Goal: Task Accomplishment & Management: Complete application form

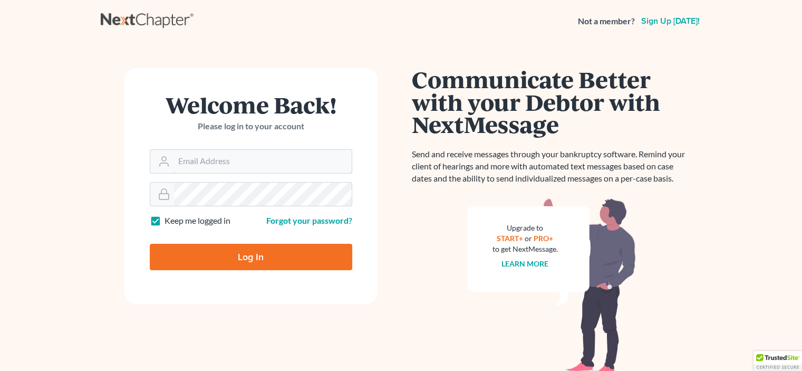
type input "[EMAIL_ADDRESS][DOMAIN_NAME]"
click at [242, 259] on input "Log In" at bounding box center [251, 257] width 203 height 26
type input "Thinking..."
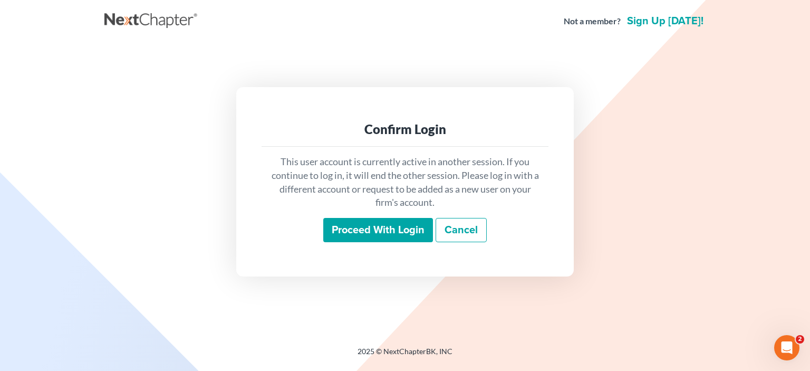
click at [371, 228] on input "Proceed with login" at bounding box center [378, 230] width 110 height 24
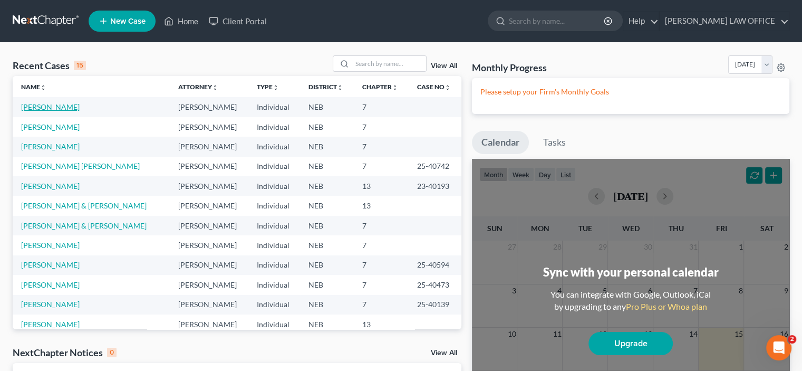
click at [36, 107] on link "Galarza, Anali" at bounding box center [50, 106] width 59 height 9
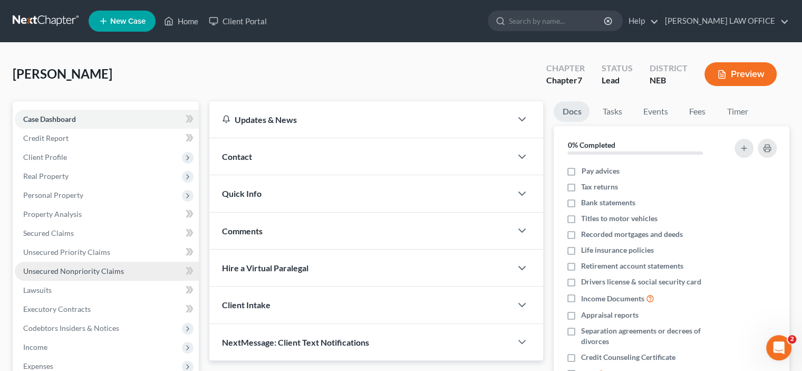
click at [52, 273] on span "Unsecured Nonpriority Claims" at bounding box center [73, 270] width 101 height 9
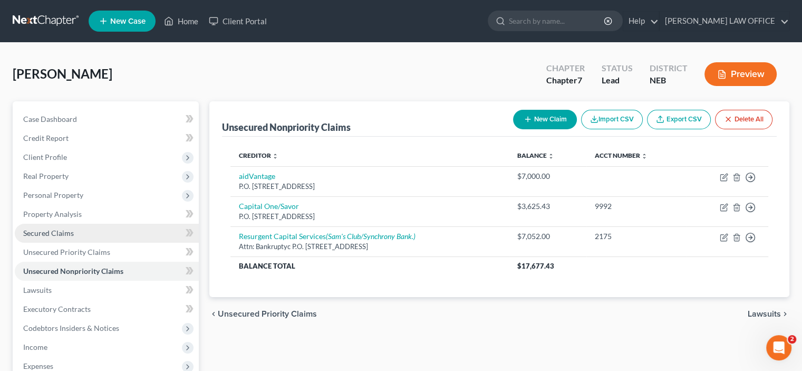
click at [38, 235] on span "Secured Claims" at bounding box center [48, 232] width 51 height 9
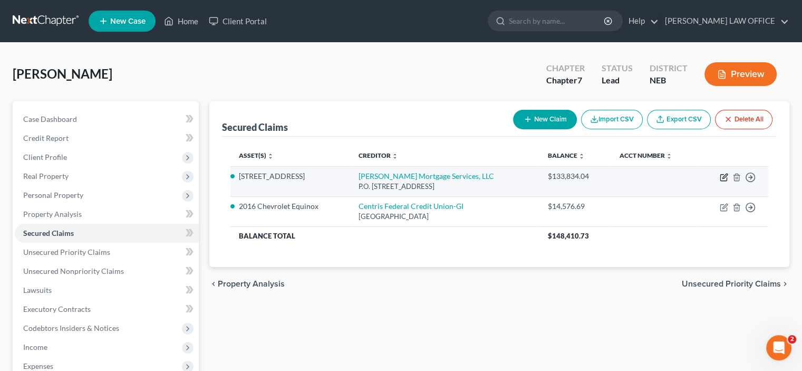
click at [724, 180] on icon "button" at bounding box center [724, 177] width 8 height 8
select select "4"
select select "3"
select select "2"
select select "0"
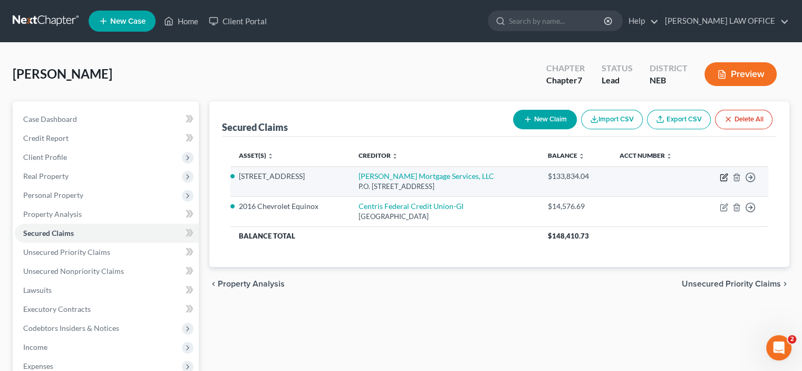
select select "0"
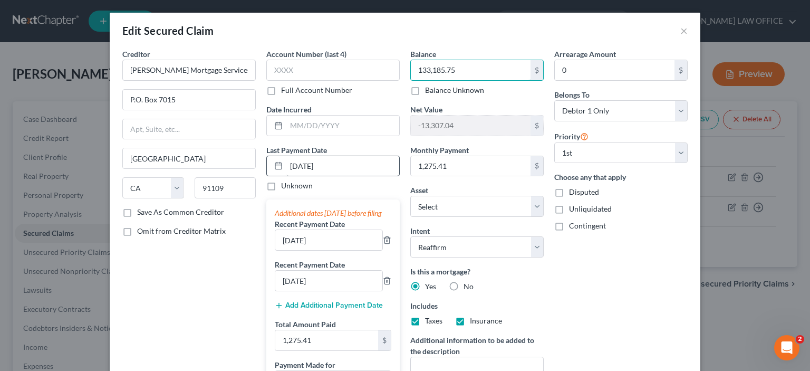
type input "133,185.75"
drag, startPoint x: 284, startPoint y: 163, endPoint x: 337, endPoint y: 166, distance: 52.3
click at [337, 166] on input "05/01/2025" at bounding box center [342, 166] width 113 height 20
click at [343, 166] on input "05/01/2025" at bounding box center [342, 166] width 113 height 20
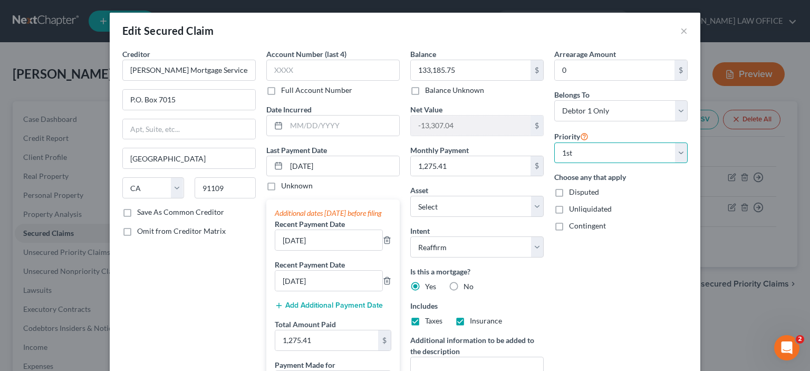
click at [677, 154] on select "Select 1st 2nd 3rd 4th 5th 6th 7th 8th 9th 10th 11th 12th 13th 14th 15th 16th 1…" at bounding box center [620, 152] width 133 height 21
select select
click at [554, 142] on select "Select 1st 2nd 3rd 4th 5th 6th 7th 8th 9th 10th 11th 12th 13th 14th 15th 16th 1…" at bounding box center [620, 152] width 133 height 21
click at [618, 299] on div "Arrearage Amount 0 $ Belongs To * Select Debtor 1 Only Debtor 2 Only Debtor 1 A…" at bounding box center [621, 280] width 144 height 463
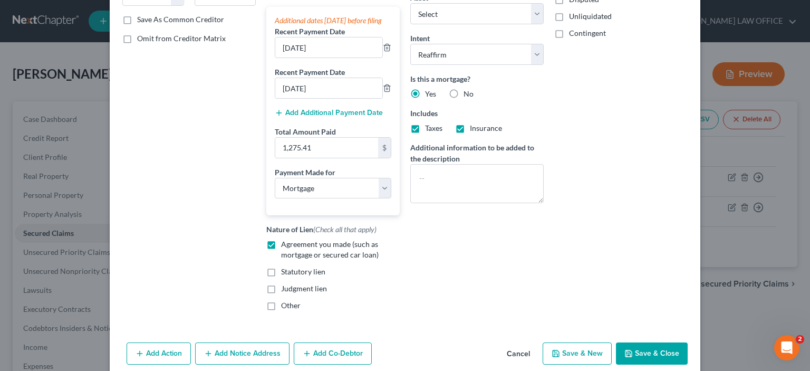
scroll to position [211, 0]
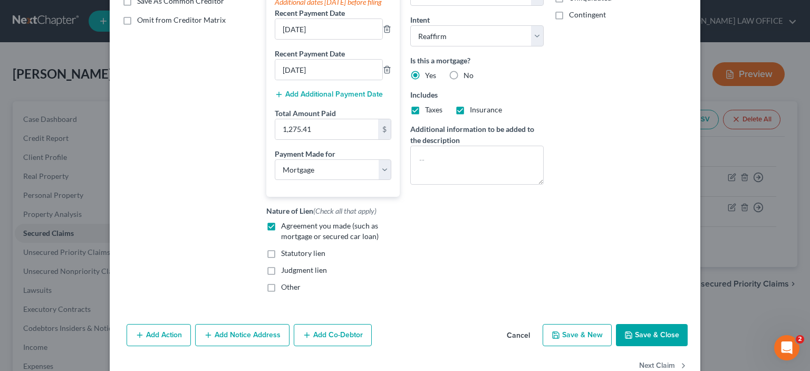
click at [637, 346] on button "Save & Close" at bounding box center [652, 335] width 72 height 22
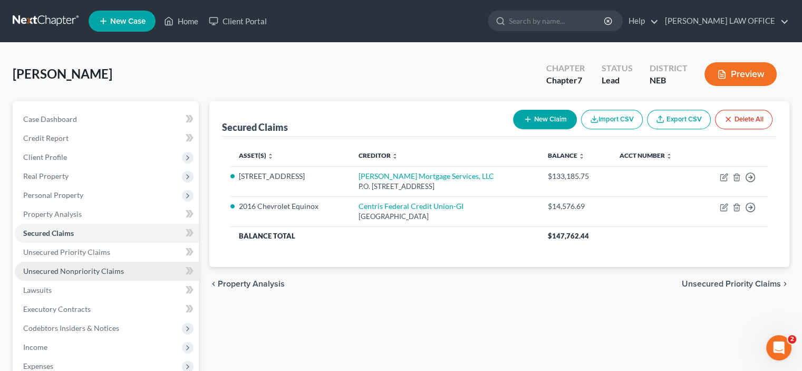
click at [72, 274] on span "Unsecured Nonpriority Claims" at bounding box center [73, 270] width 101 height 9
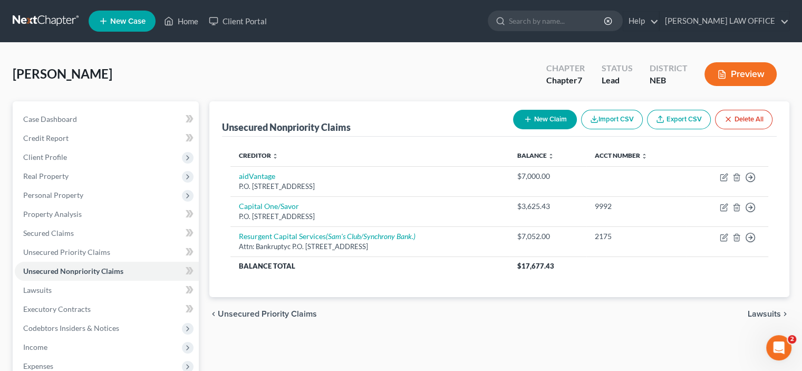
click at [551, 123] on button "New Claim" at bounding box center [545, 120] width 64 height 20
select select "0"
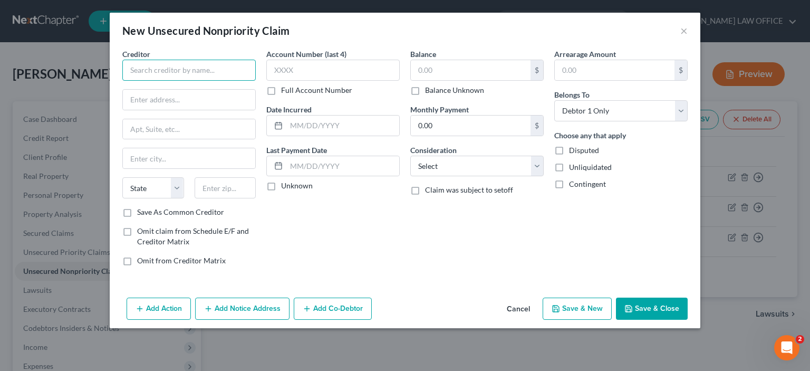
click at [135, 65] on input "text" at bounding box center [188, 70] width 133 height 21
type input "Beauty and the Beast Fitness Center"
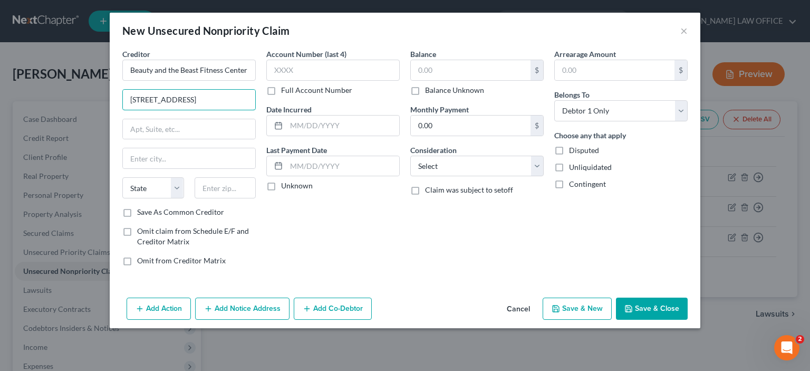
type input "2525 W. 2nd Street, #100"
type input "68901"
type input "Hastings"
select select "30"
click at [137, 208] on label "Save As Common Creditor" at bounding box center [180, 212] width 87 height 11
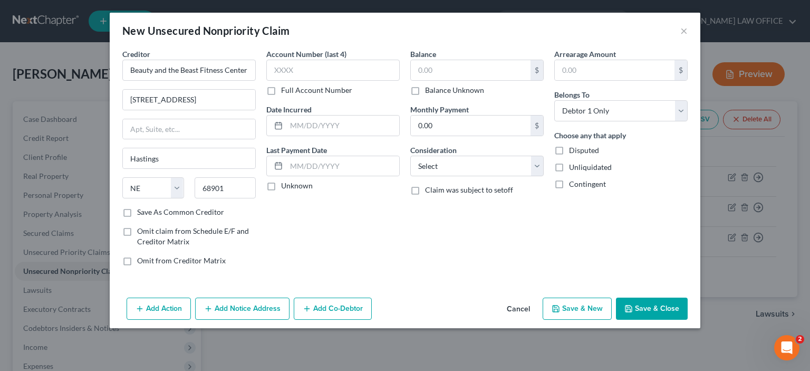
click at [141, 208] on input "Save As Common Creditor" at bounding box center [144, 210] width 7 height 7
checkbox input "true"
drag, startPoint x: 274, startPoint y: 69, endPoint x: 348, endPoint y: 92, distance: 77.6
click at [321, 84] on div "Account Number (last 4) Full Account Number" at bounding box center [332, 72] width 133 height 47
click at [422, 71] on input "text" at bounding box center [471, 70] width 120 height 20
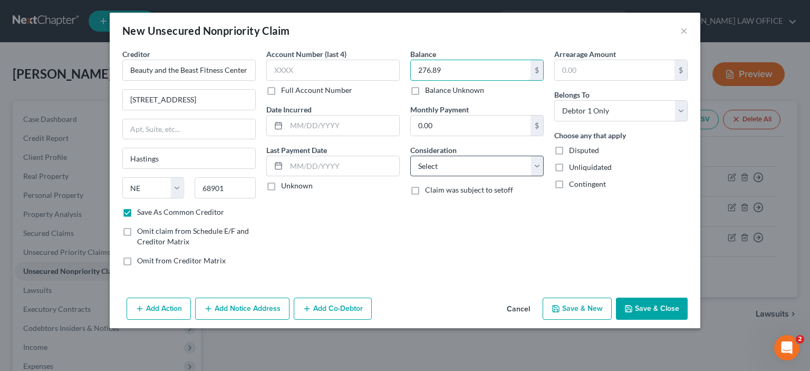
type input "276.89"
click at [536, 170] on select "Select Cable / Satellite Services Collection Agency Credit Card Debt Debt Couns…" at bounding box center [476, 166] width 133 height 21
select select "14"
click at [410, 156] on select "Select Cable / Satellite Services Collection Agency Credit Card Debt Debt Couns…" at bounding box center [476, 166] width 133 height 21
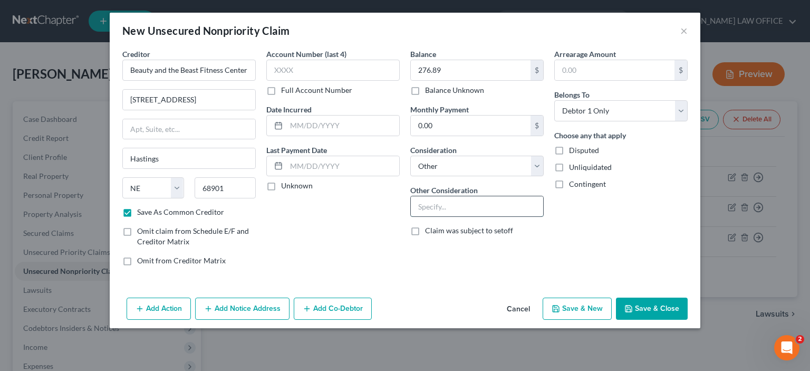
click at [421, 212] on input "text" at bounding box center [477, 206] width 132 height 20
click at [542, 167] on select "Select Cable / Satellite Services Collection Agency Credit Card Debt Debt Couns…" at bounding box center [476, 166] width 133 height 21
click at [410, 156] on select "Select Cable / Satellite Services Collection Agency Credit Card Debt Debt Couns…" at bounding box center [476, 166] width 133 height 21
click at [428, 199] on input "text" at bounding box center [477, 206] width 132 height 20
type input "Fitness center"
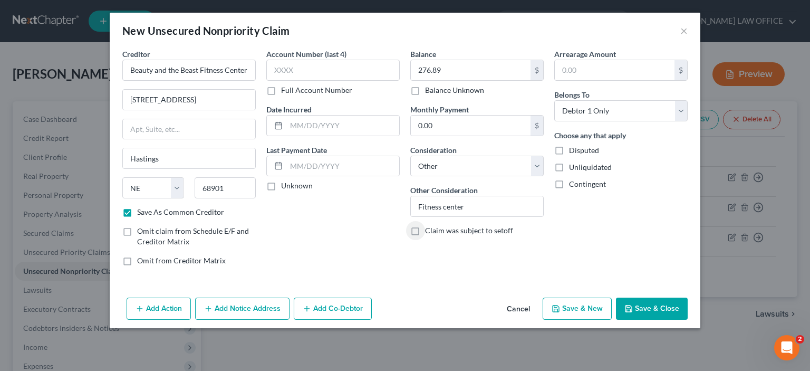
click at [648, 314] on button "Save & Close" at bounding box center [652, 309] width 72 height 22
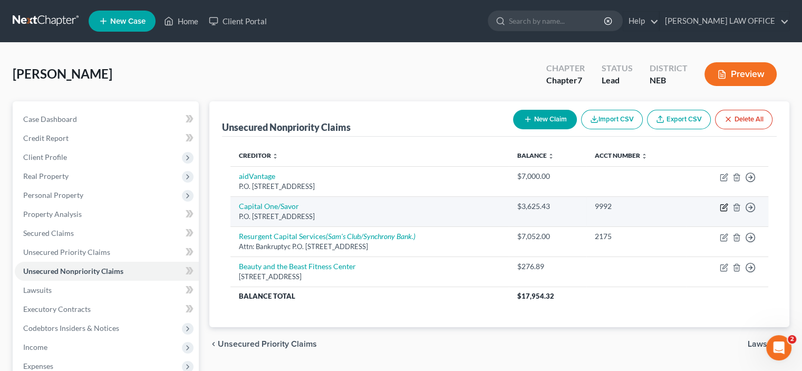
click at [721, 207] on icon "button" at bounding box center [724, 207] width 8 height 8
select select "4"
select select "14"
select select "0"
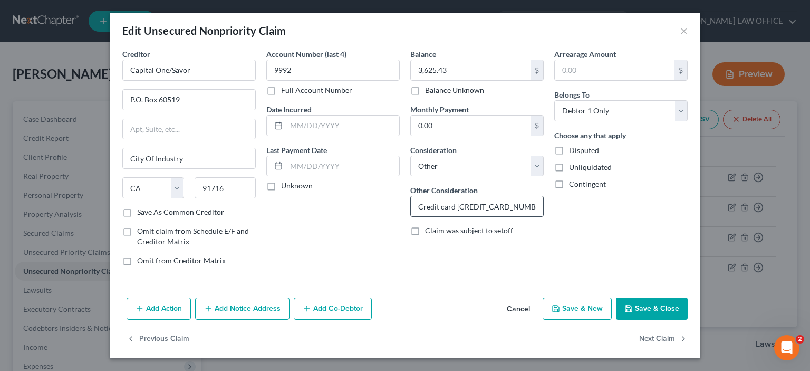
click at [416, 206] on input "Credit card 5156-7694-6658-9992" at bounding box center [477, 206] width 132 height 20
type input "Collect a debt-Radius Global Solutions, Credit card 5156-7694-6658-9992"
click at [228, 311] on button "Add Notice Address" at bounding box center [242, 309] width 94 height 22
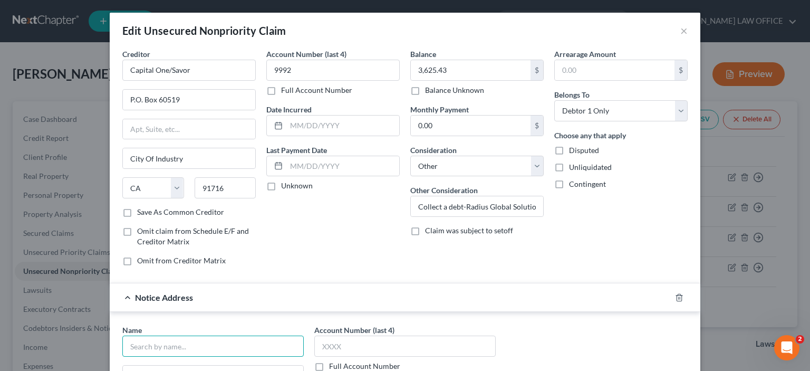
click at [138, 346] on input "text" at bounding box center [212, 345] width 181 height 21
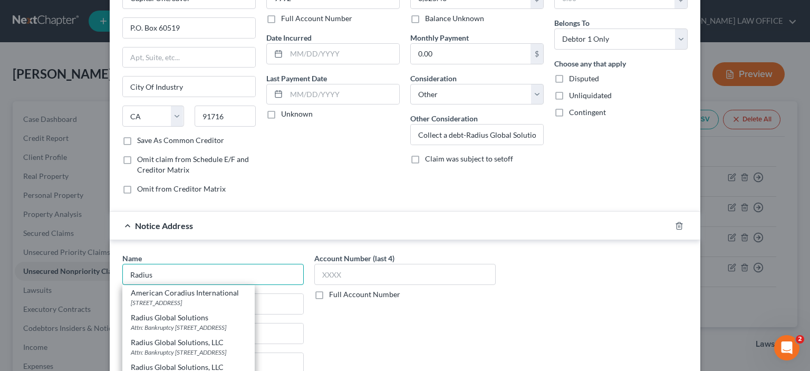
scroll to position [211, 0]
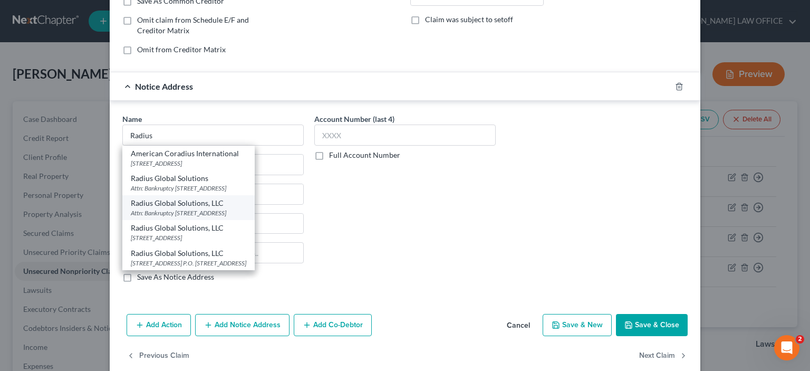
click at [176, 212] on div "Attn: Bankruptcy 7505 Metro Blvd, #400, Edina, MN 55439" at bounding box center [189, 212] width 116 height 9
type input "Radius Global Solutions, LLC"
type input "Attn: Bankruptcy"
type input "7505 Metro Blvd, #400"
type input "Edina"
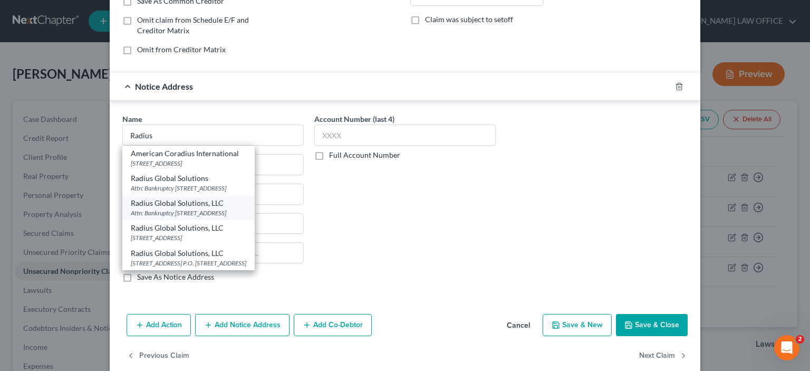
select select "24"
type input "55439"
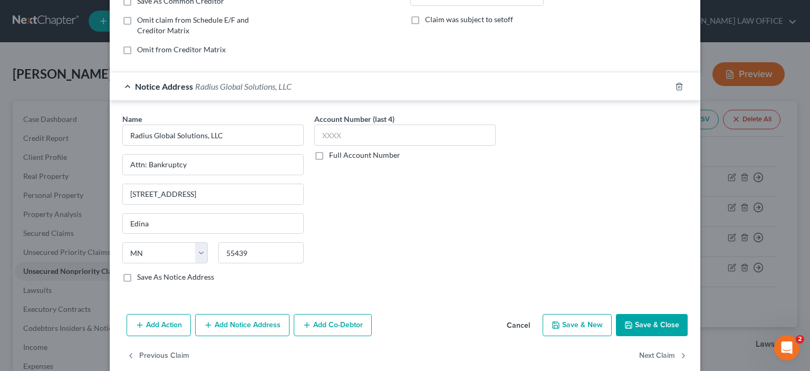
click at [643, 323] on button "Save & Close" at bounding box center [652, 325] width 72 height 22
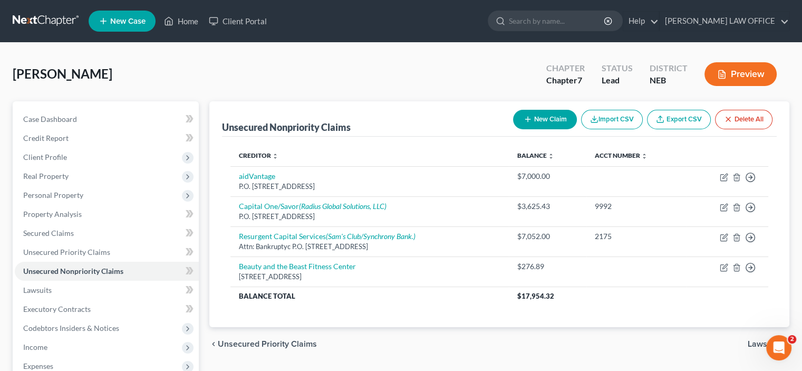
click at [541, 123] on button "New Claim" at bounding box center [545, 120] width 64 height 20
select select "0"
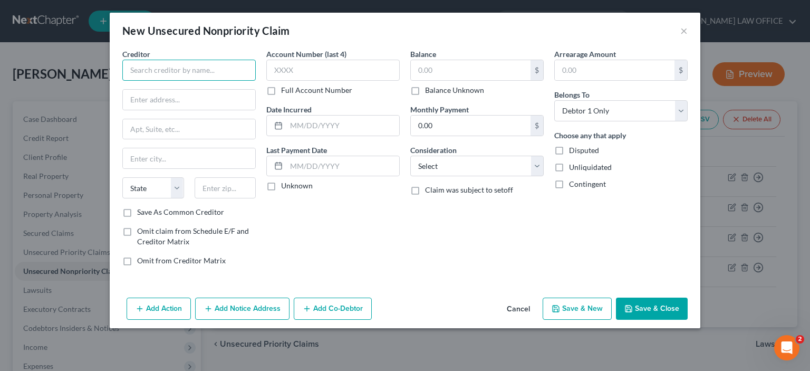
click at [139, 69] on input "text" at bounding box center [188, 70] width 133 height 21
click at [143, 69] on input "Cap;ital One" at bounding box center [188, 70] width 133 height 21
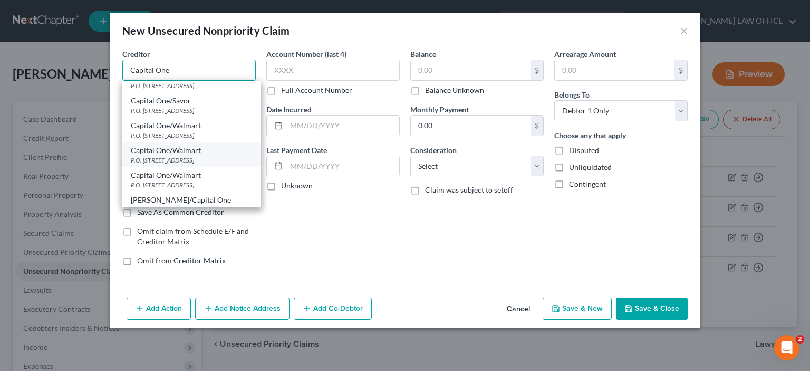
scroll to position [264, 0]
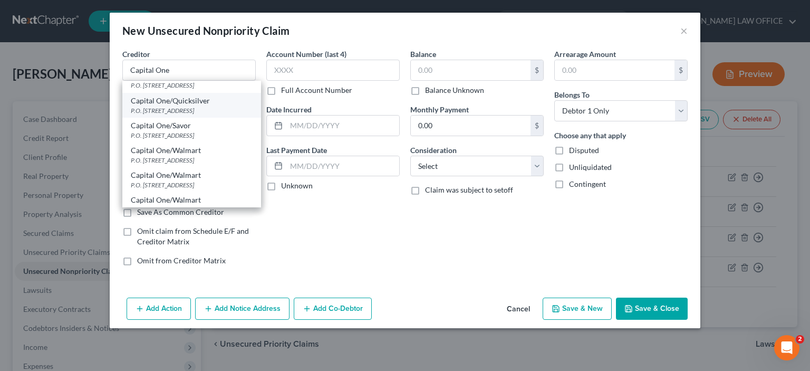
click at [170, 99] on div "Capital One/Quicksilver" at bounding box center [192, 100] width 122 height 11
type input "Capital One/Quicksilver"
type input "P.O. Box 60519"
type input "City Of Industry"
select select "4"
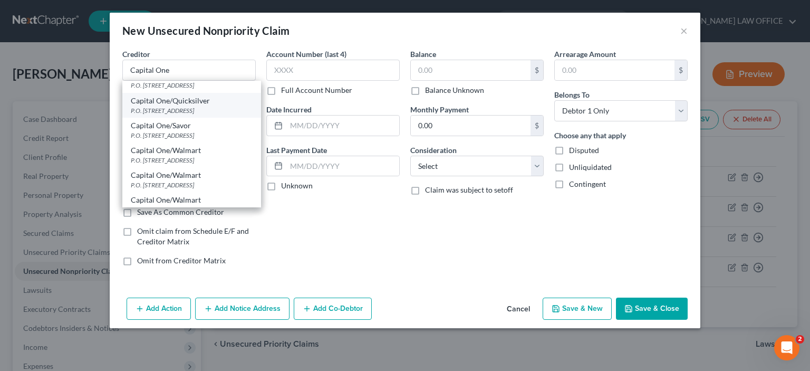
type input "91716"
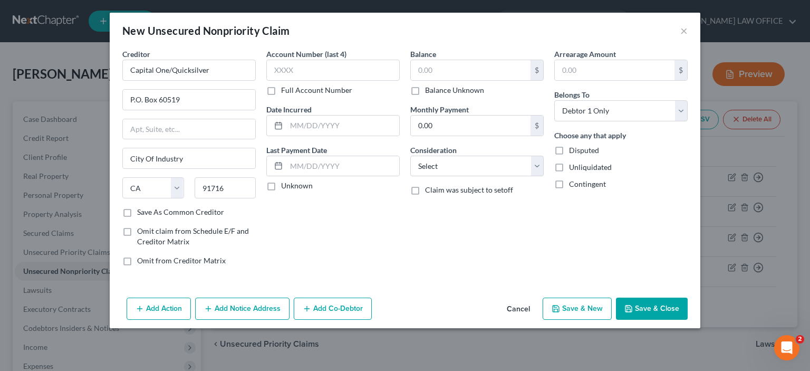
scroll to position [0, 0]
click at [273, 64] on input "text" at bounding box center [332, 70] width 133 height 21
type input "9340"
click at [415, 68] on input "text" at bounding box center [471, 70] width 120 height 20
type input "6,433.60"
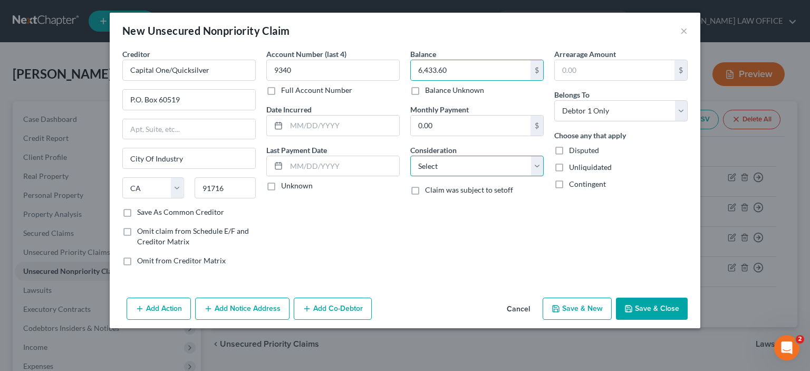
click at [538, 168] on select "Select Cable / Satellite Services Collection Agency Credit Card Debt Debt Couns…" at bounding box center [476, 166] width 133 height 21
select select "14"
click at [410, 156] on select "Select Cable / Satellite Services Collection Agency Credit Card Debt Debt Couns…" at bounding box center [476, 166] width 133 height 21
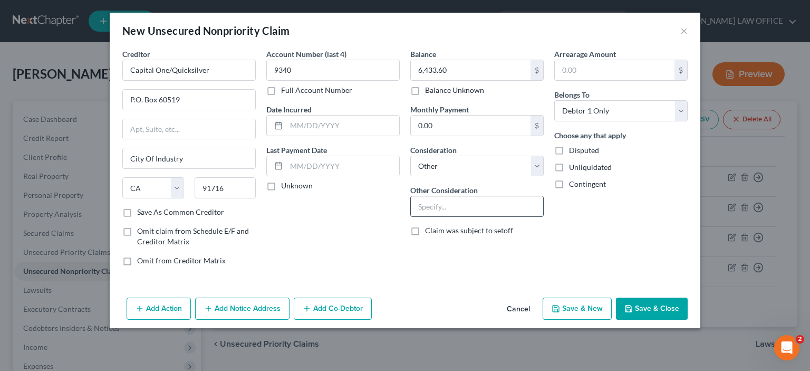
click at [417, 208] on input "text" at bounding box center [477, 206] width 132 height 20
type input "Credit card 5178-0594-2706-9340"
click at [580, 310] on button "Save & New" at bounding box center [577, 309] width 69 height 22
select select "0"
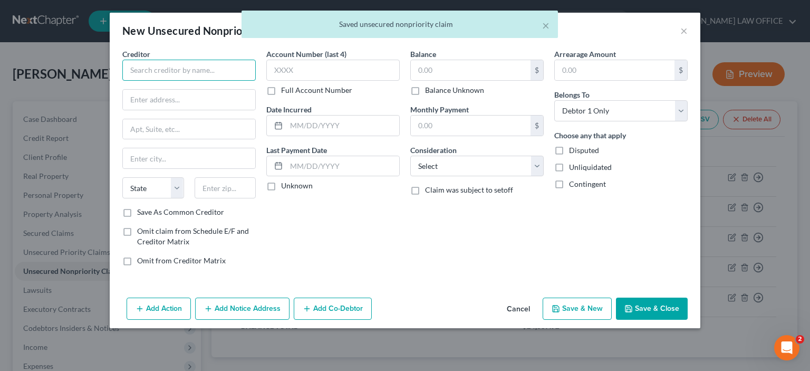
click at [138, 66] on input "text" at bounding box center [188, 70] width 133 height 21
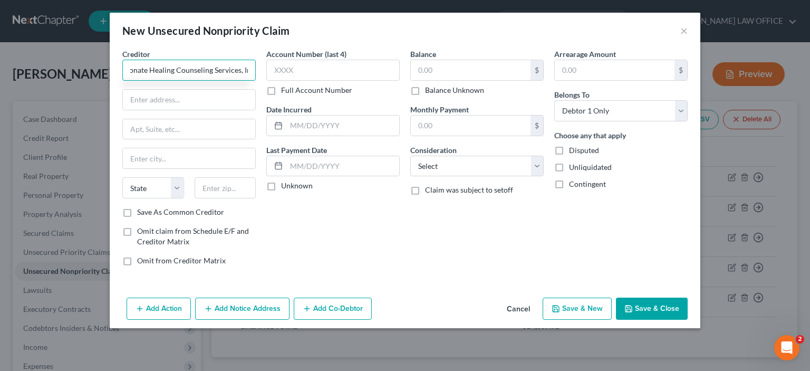
scroll to position [0, 36]
type input "Compassionate Healing Counseling Services, Inc"
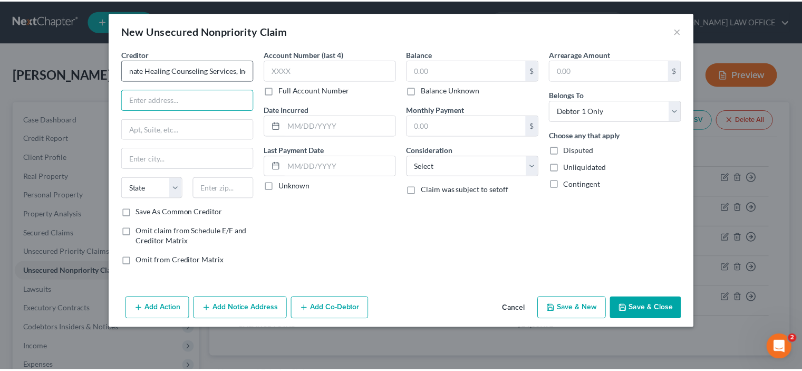
scroll to position [0, 0]
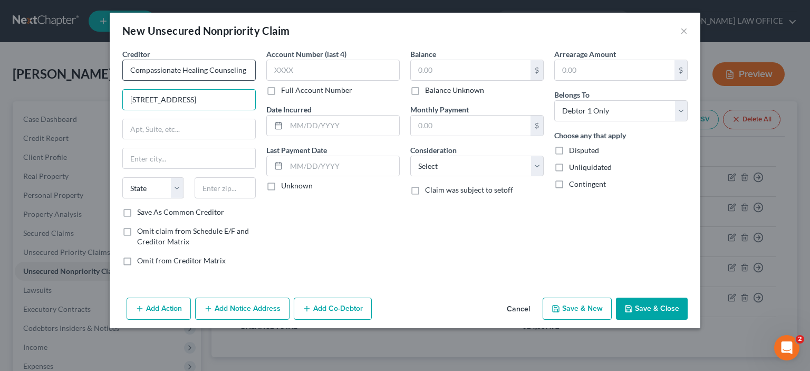
type input "308 N. Locust Street, #302"
type input "68801"
type input "Grand Island"
select select "30"
click at [137, 215] on label "Save As Common Creditor" at bounding box center [180, 212] width 87 height 11
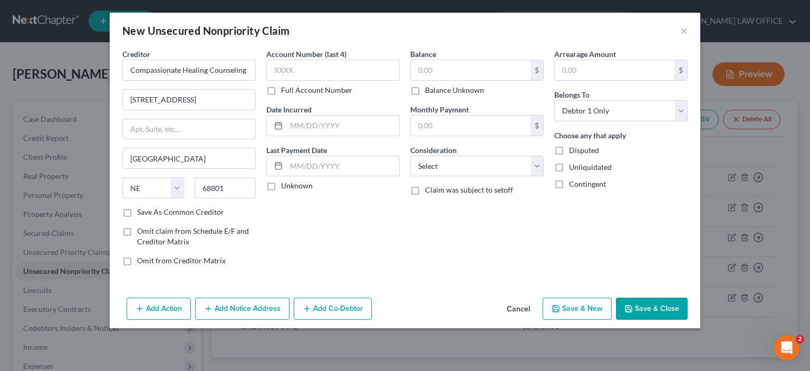
click at [141, 214] on input "Save As Common Creditor" at bounding box center [144, 210] width 7 height 7
checkbox input "true"
click at [416, 64] on input "text" at bounding box center [471, 70] width 120 height 20
type input "250.00"
click at [536, 171] on select "Select Cable / Satellite Services Collection Agency Credit Card Debt Debt Couns…" at bounding box center [476, 166] width 133 height 21
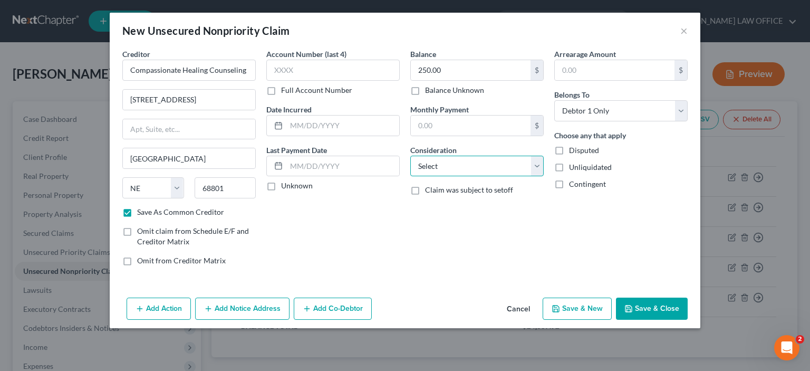
select select "9"
click at [410, 156] on select "Select Cable / Satellite Services Collection Agency Credit Card Debt Debt Couns…" at bounding box center [476, 166] width 133 height 21
click at [583, 308] on button "Save & New" at bounding box center [577, 309] width 69 height 22
checkbox input "false"
select select "0"
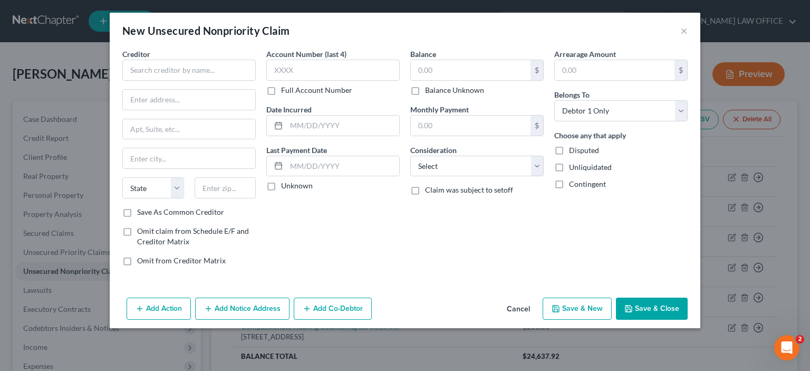
click at [514, 312] on button "Cancel" at bounding box center [518, 309] width 40 height 21
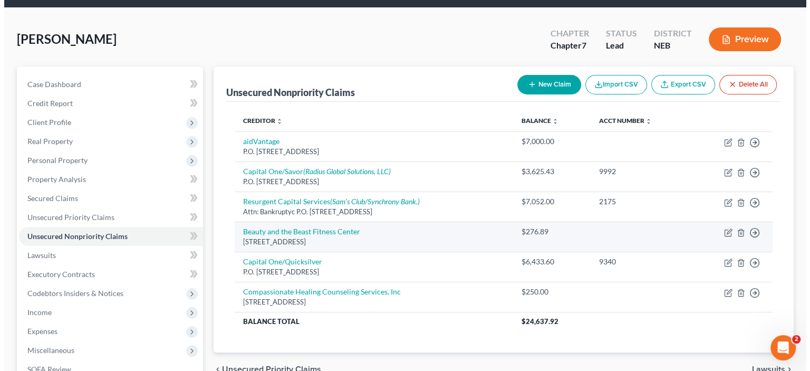
scroll to position [53, 0]
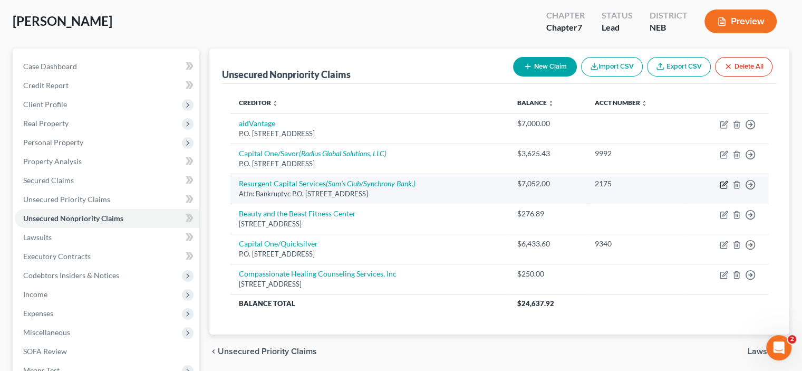
click at [725, 186] on icon "button" at bounding box center [724, 184] width 8 height 8
select select "42"
select select "14"
select select "0"
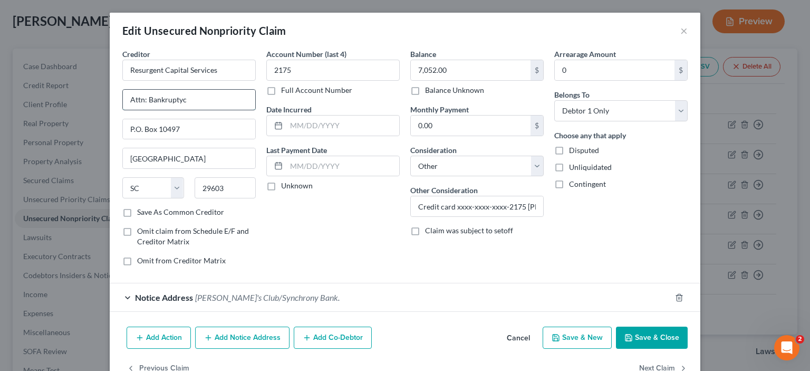
click at [181, 98] on input "Attn: Bankruptyc" at bounding box center [189, 100] width 132 height 20
type input "Attn: Bankruptcy"
click at [414, 208] on input "Credit card xxxx-xxxx-xxxx-2175 Sam's Club/Synchrony Bank" at bounding box center [477, 206] width 132 height 20
type input "Collect a debt, Credit card xxxx-xxxx-xxxx-2175 Sam's Club/Synchrony Bank"
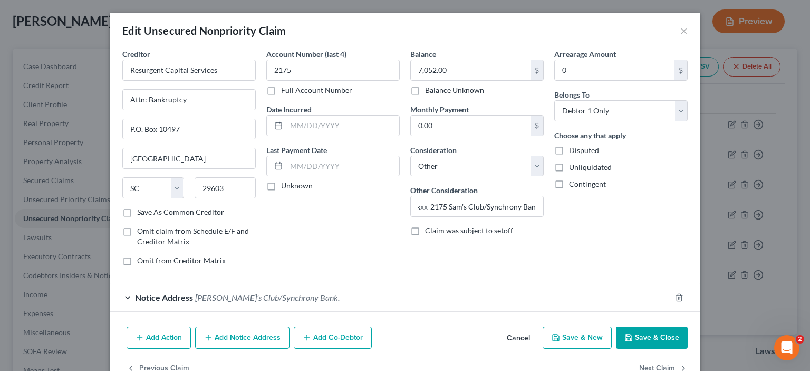
scroll to position [0, 0]
click at [243, 337] on button "Add Notice Address" at bounding box center [242, 338] width 94 height 22
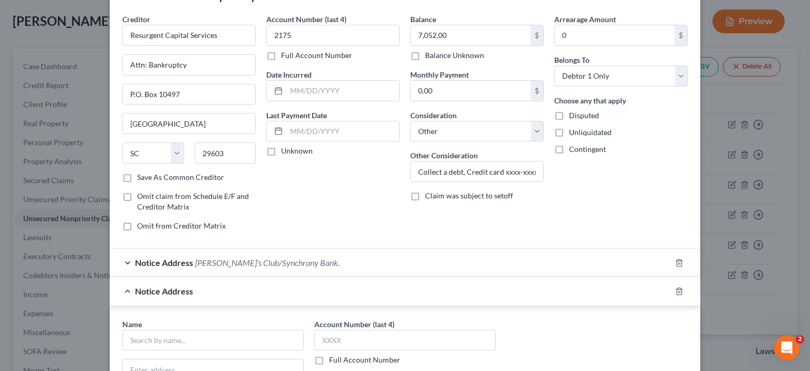
scroll to position [158, 0]
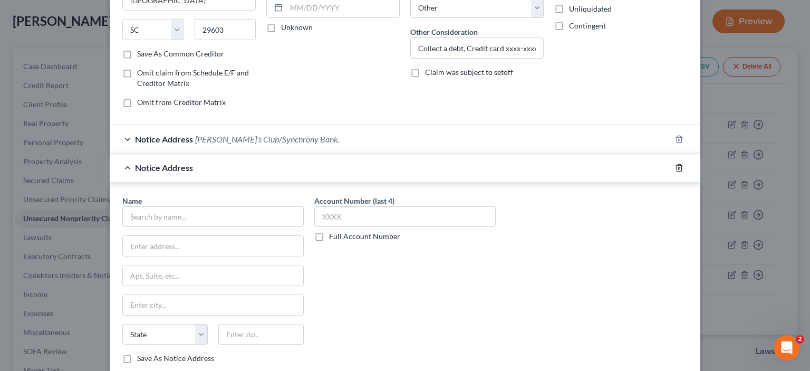
click at [677, 166] on icon "button" at bounding box center [679, 168] width 8 height 8
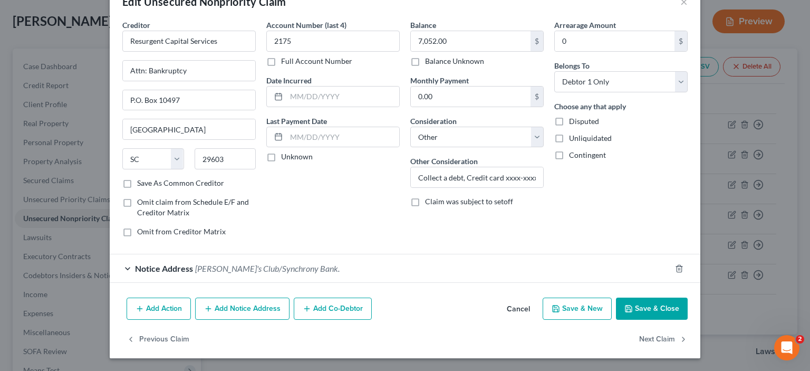
scroll to position [27, 0]
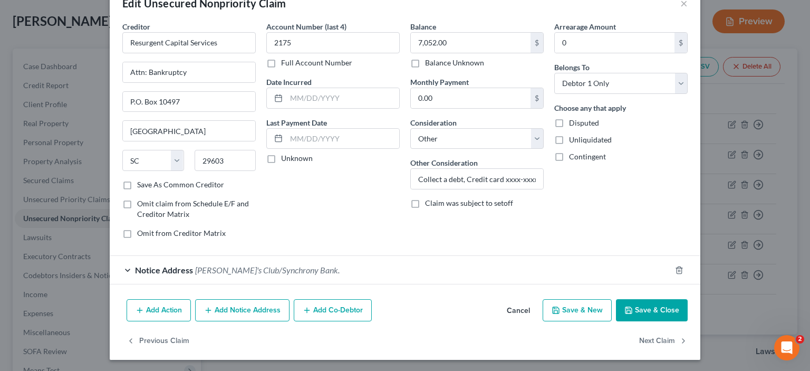
click at [226, 269] on span "Sam's Club/Synchrony Bank." at bounding box center [267, 270] width 145 height 10
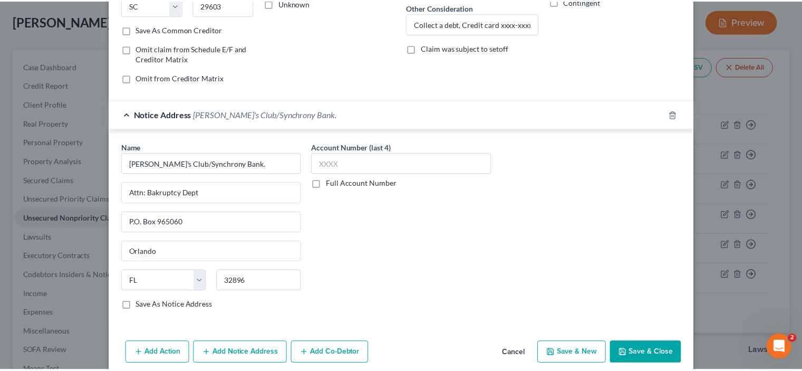
scroll to position [225, 0]
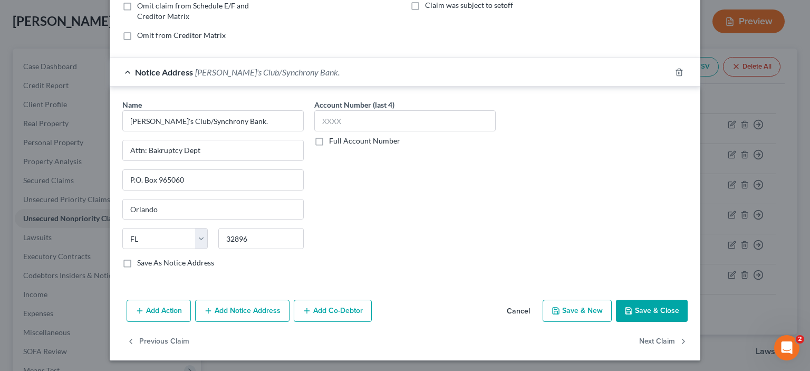
click at [625, 309] on icon "button" at bounding box center [629, 310] width 8 height 8
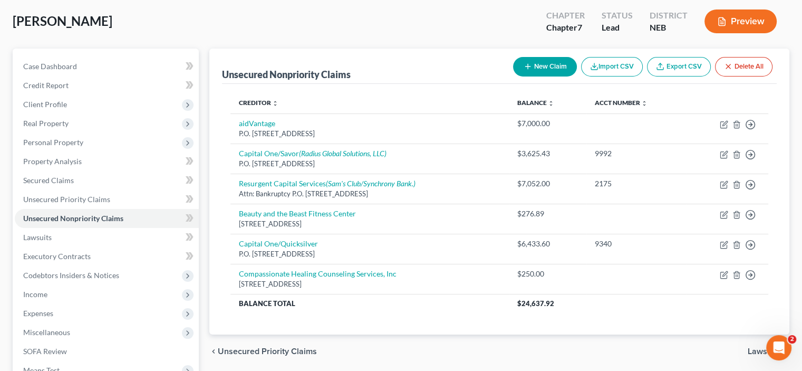
scroll to position [189, 0]
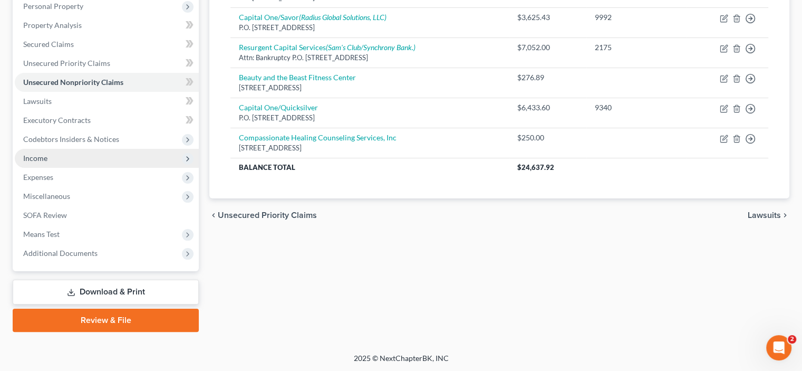
click at [30, 155] on span "Income" at bounding box center [35, 158] width 24 height 9
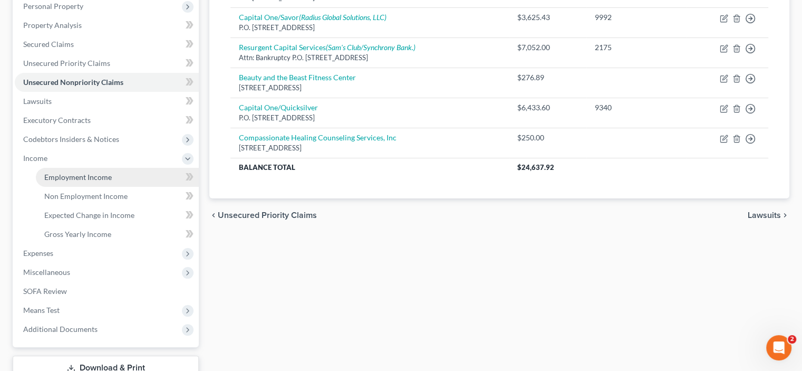
click at [57, 178] on span "Employment Income" at bounding box center [78, 176] width 68 height 9
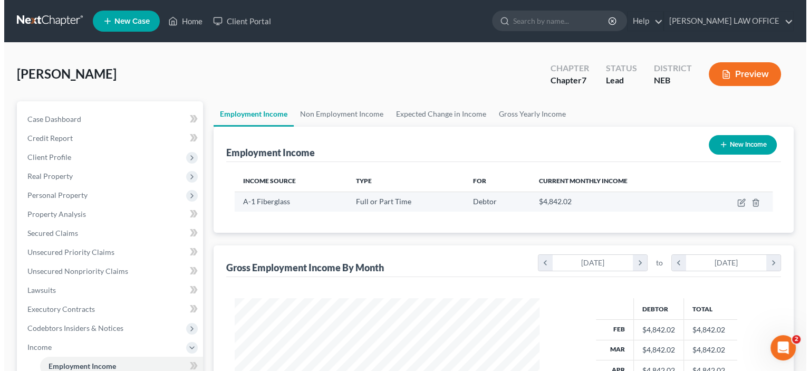
scroll to position [188, 325]
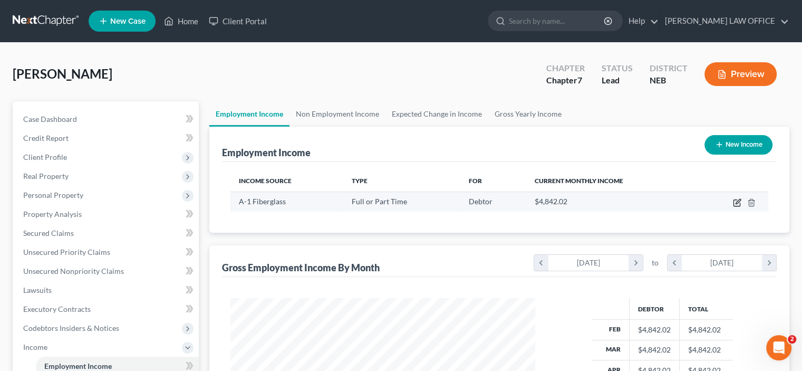
click at [737, 200] on icon "button" at bounding box center [738, 201] width 5 height 5
select select "0"
select select "30"
select select "3"
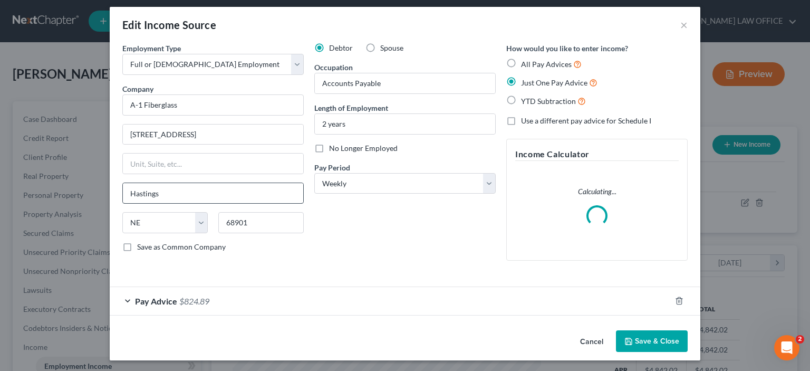
scroll to position [7, 0]
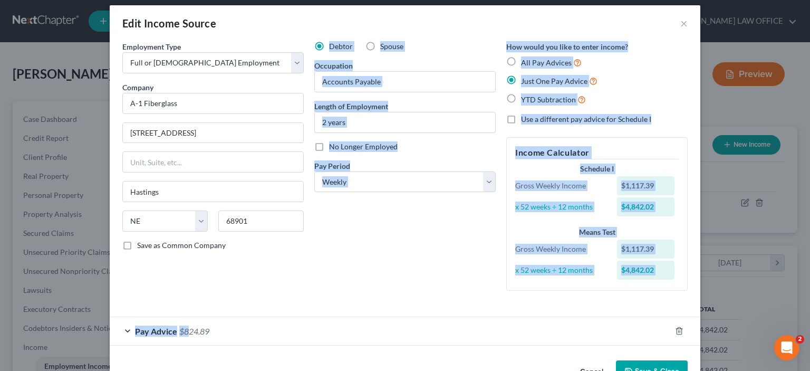
click at [186, 297] on form "Employment Type * Select Full or Part Time Employment Self Employment Company *…" at bounding box center [404, 193] width 565 height 304
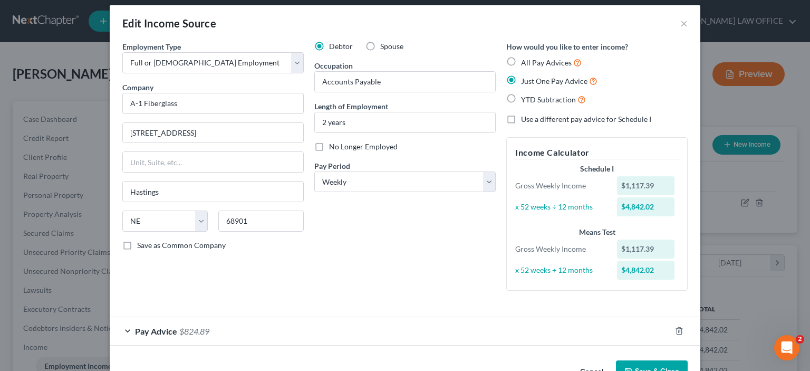
click at [195, 330] on span "$824.89" at bounding box center [194, 331] width 30 height 10
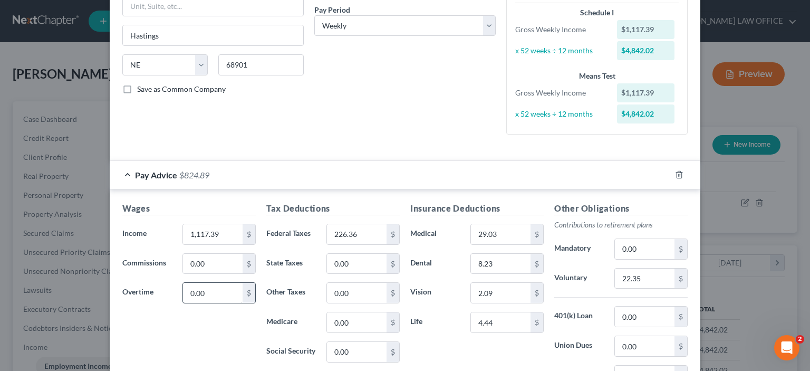
scroll to position [166, 0]
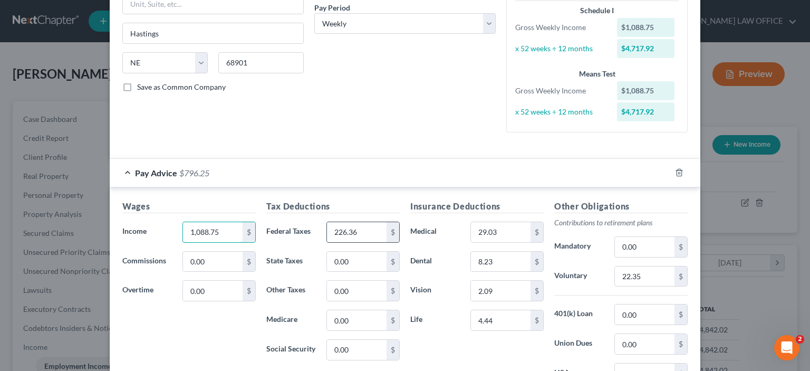
type input "1,088.75"
click at [327, 226] on div "226.36 $" at bounding box center [363, 232] width 73 height 21
type input "218.94"
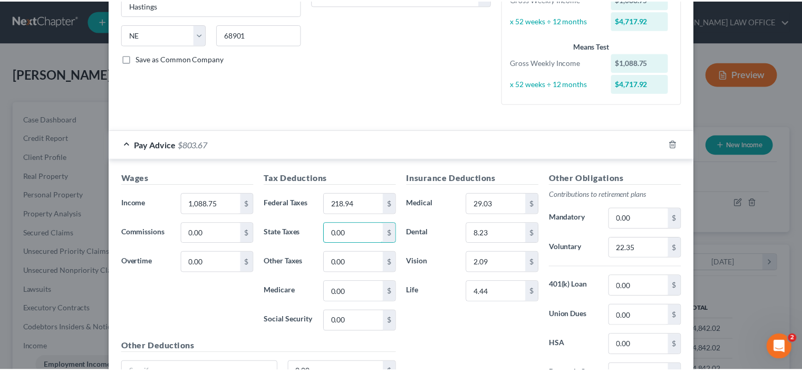
scroll to position [295, 0]
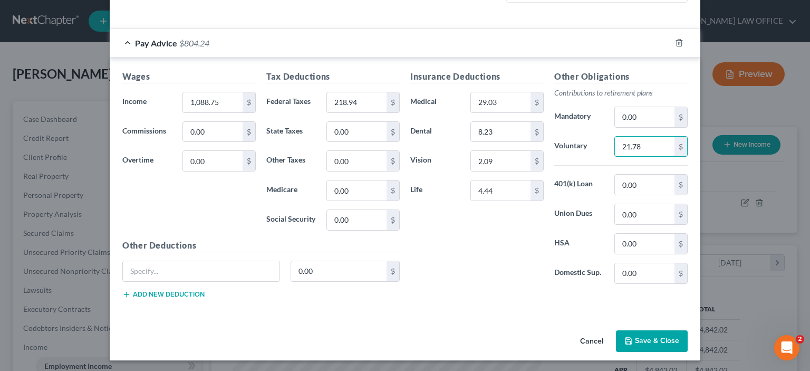
type input "21.78"
drag, startPoint x: 496, startPoint y: 265, endPoint x: 572, endPoint y: 302, distance: 85.2
click at [496, 265] on div "Insurance Deductions Medical 29.03 $ Dental 8.23 $ Vision 2.09 $ Life 4.44 $" at bounding box center [477, 181] width 144 height 222
click at [644, 338] on button "Save & Close" at bounding box center [652, 341] width 72 height 22
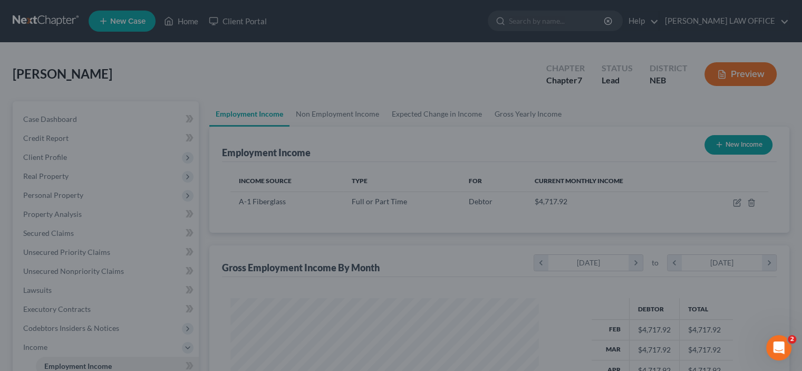
scroll to position [527323, 527185]
